Goal: Task Accomplishment & Management: Manage account settings

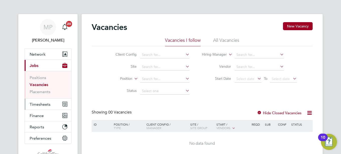
click at [36, 105] on span "Timesheets" at bounding box center [40, 104] width 21 height 5
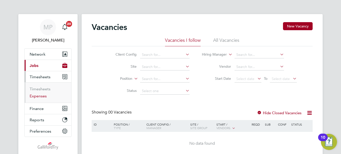
click at [39, 96] on link "Expenses" at bounding box center [38, 95] width 17 height 5
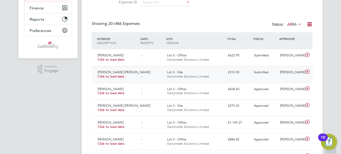
click at [286, 73] on div "[PERSON_NAME]" at bounding box center [291, 72] width 26 height 8
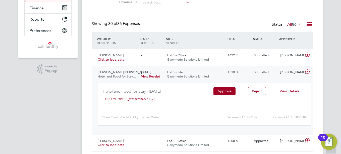
click at [131, 99] on link "FOLIODETE_20250822075512.pdf" at bounding box center [133, 99] width 44 height 8
click at [225, 90] on button "Approve" at bounding box center [224, 91] width 22 height 8
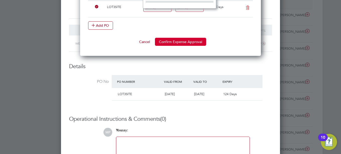
click at [170, 42] on button "Confirm Expense Approval" at bounding box center [180, 42] width 51 height 8
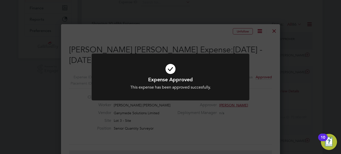
click at [185, 31] on div "Expense Approved This expense has been approved succesfully. Cancel Okay" at bounding box center [170, 77] width 341 height 154
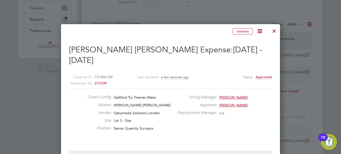
click at [274, 30] on div at bounding box center [273, 29] width 9 height 9
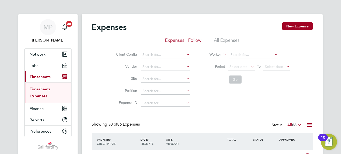
click at [40, 90] on link "Timesheets" at bounding box center [40, 88] width 21 height 5
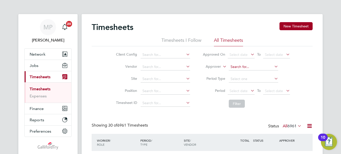
click at [244, 66] on input at bounding box center [253, 66] width 49 height 7
type input "Ben Wardleworth"
click at [273, 66] on icon at bounding box center [273, 66] width 0 height 7
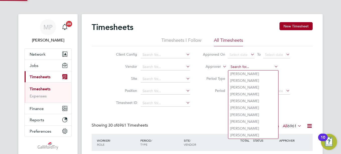
click at [240, 67] on input at bounding box center [253, 66] width 49 height 7
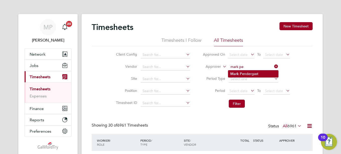
click at [242, 73] on b "Pe" at bounding box center [242, 73] width 4 height 4
type input "[PERSON_NAME]"
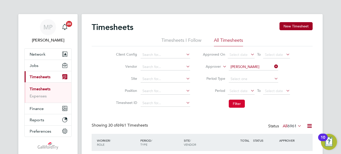
click at [235, 103] on button "Filter" at bounding box center [237, 103] width 16 height 8
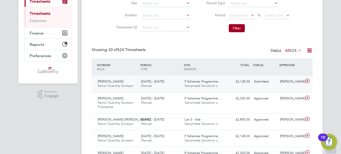
click at [284, 84] on div "[PERSON_NAME]" at bounding box center [291, 81] width 26 height 8
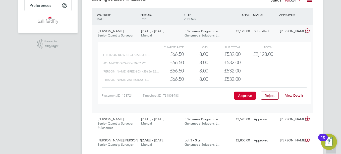
click at [239, 94] on button "Approve" at bounding box center [245, 95] width 22 height 8
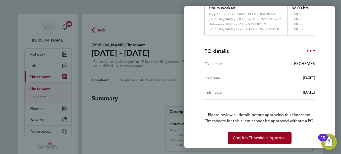
scroll to position [102, 0]
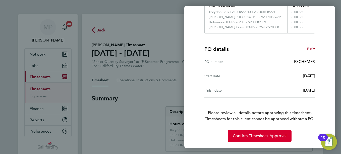
click at [261, 133] on span "Confirm Timesheet Approval" at bounding box center [260, 135] width 54 height 5
